Goal: Transaction & Acquisition: Purchase product/service

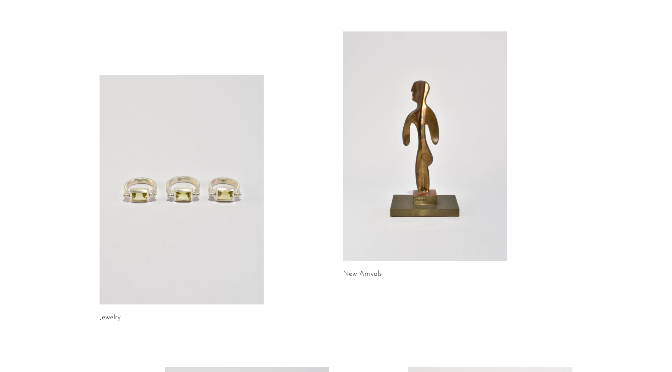
scroll to position [41, 0]
click at [197, 201] on link at bounding box center [182, 190] width 164 height 230
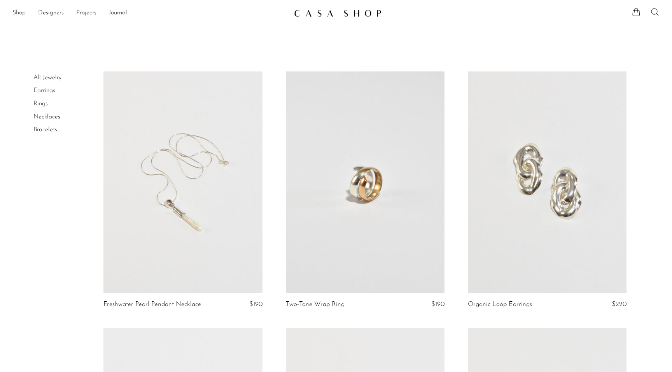
click at [23, 13] on link "Shop" at bounding box center [18, 13] width 13 height 10
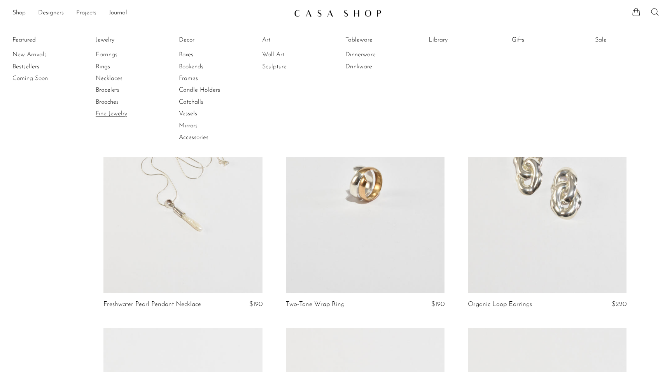
click at [108, 115] on link "Fine Jewelry" at bounding box center [125, 114] width 58 height 9
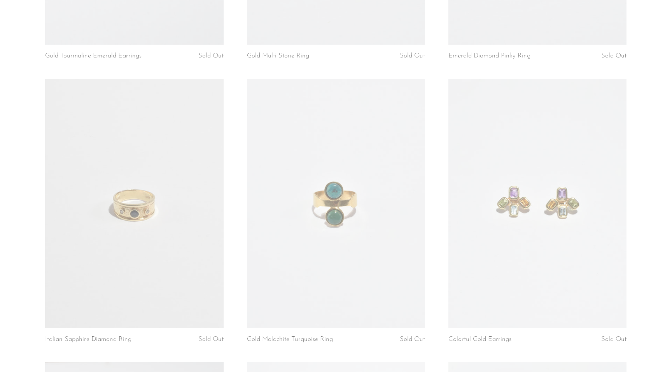
scroll to position [1046, 0]
